Goal: Task Accomplishment & Management: Complete application form

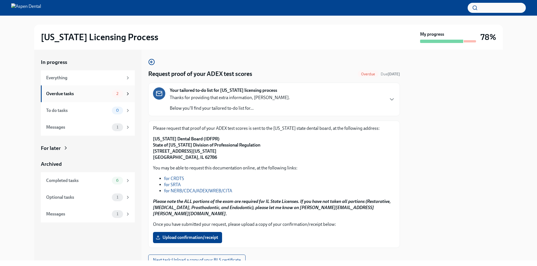
click at [120, 96] on div "2" at bounding box center [117, 94] width 11 height 8
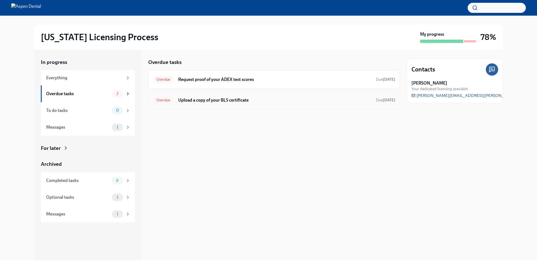
click at [213, 102] on h6 "Upload a copy of your BLS certificate" at bounding box center [274, 100] width 193 height 6
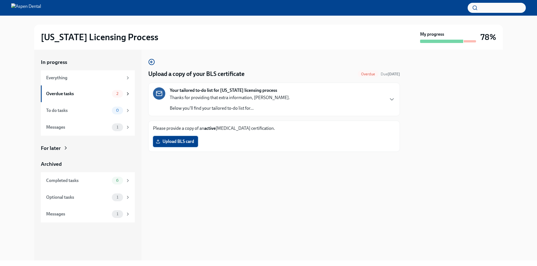
click at [177, 143] on span "Upload BLS card" at bounding box center [175, 142] width 37 height 6
click at [0, 0] on input "Upload BLS card" at bounding box center [0, 0] width 0 height 0
click at [102, 124] on div "Messages" at bounding box center [77, 127] width 63 height 6
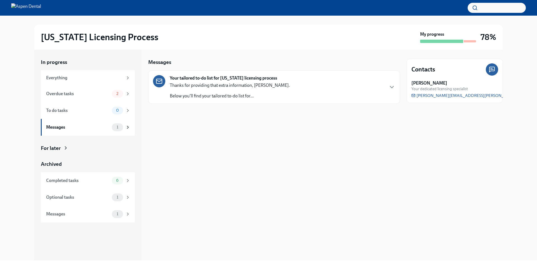
click at [220, 90] on div "Thanks for providing that extra information, [PERSON_NAME]. Below you'll find y…" at bounding box center [230, 90] width 120 height 17
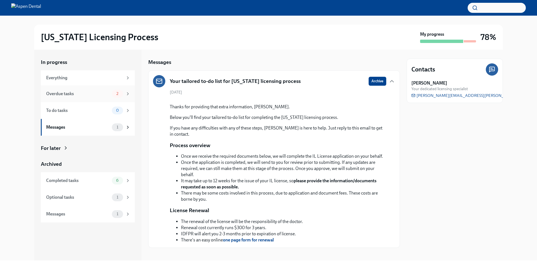
click at [95, 96] on div "Overdue tasks" at bounding box center [77, 94] width 63 height 6
